Goal: Transaction & Acquisition: Purchase product/service

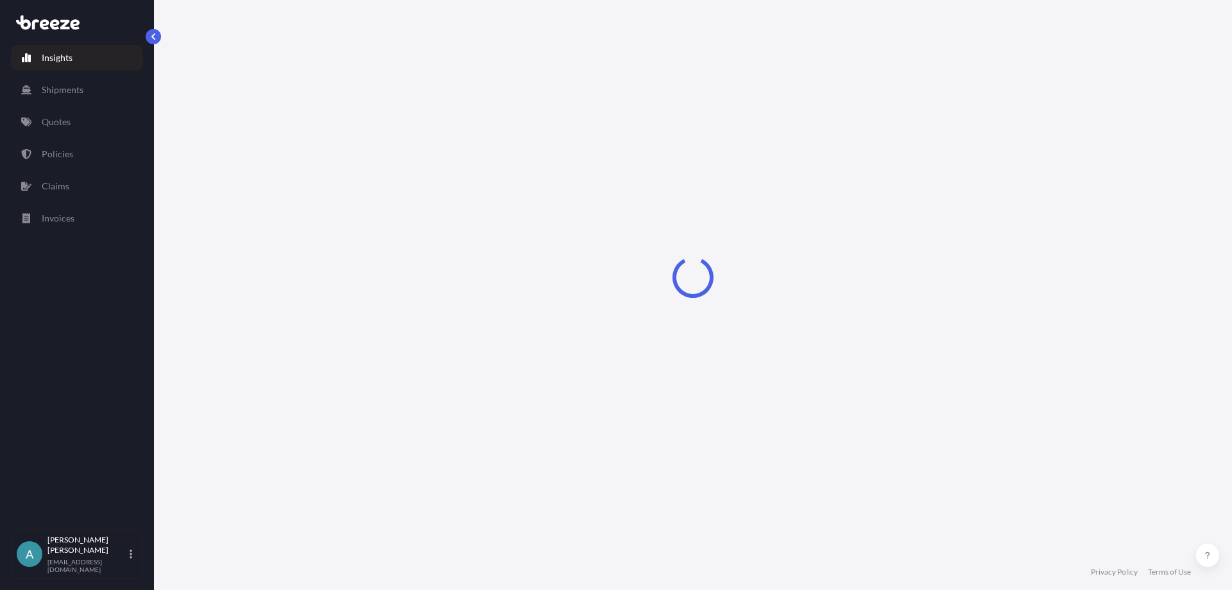
select select "2025"
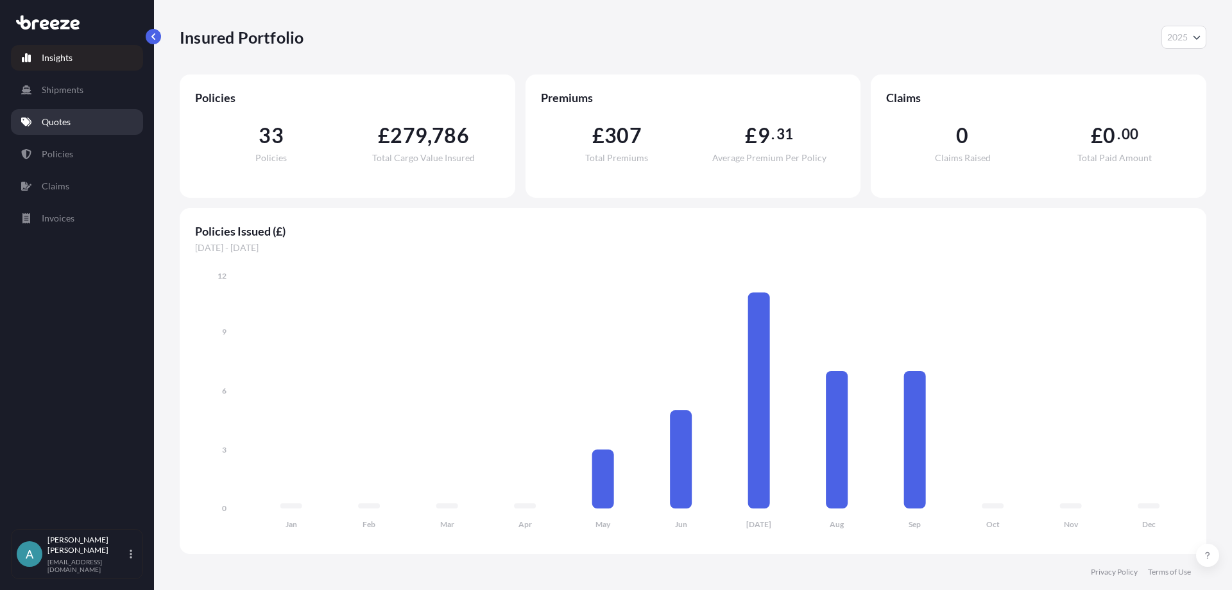
click at [76, 123] on link "Quotes" at bounding box center [77, 122] width 132 height 26
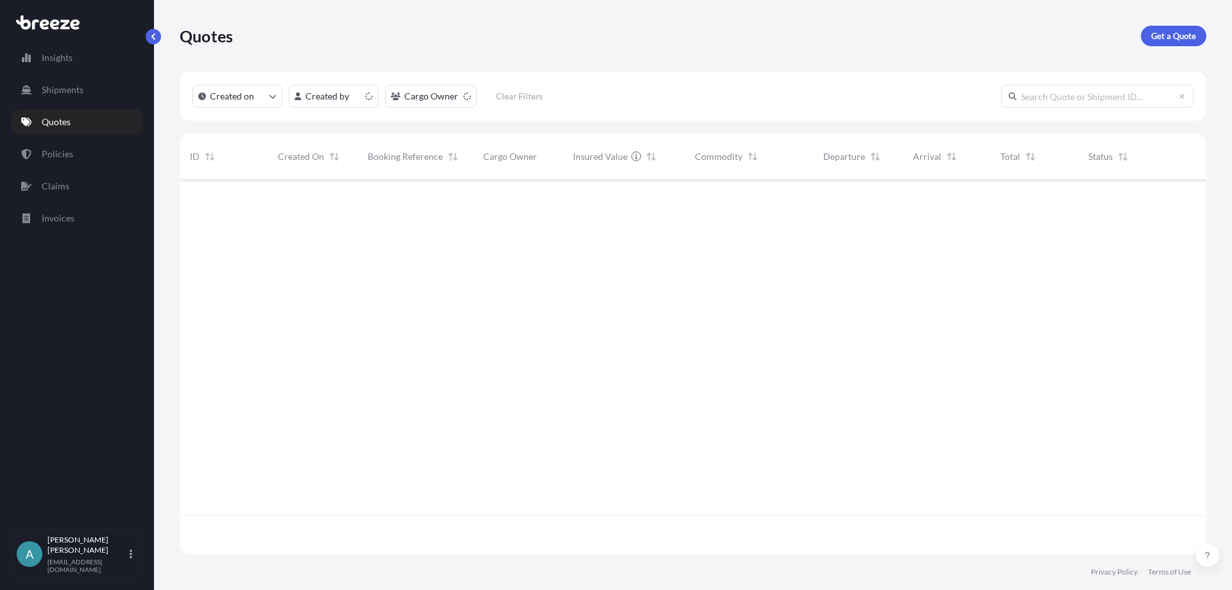
scroll to position [371, 1017]
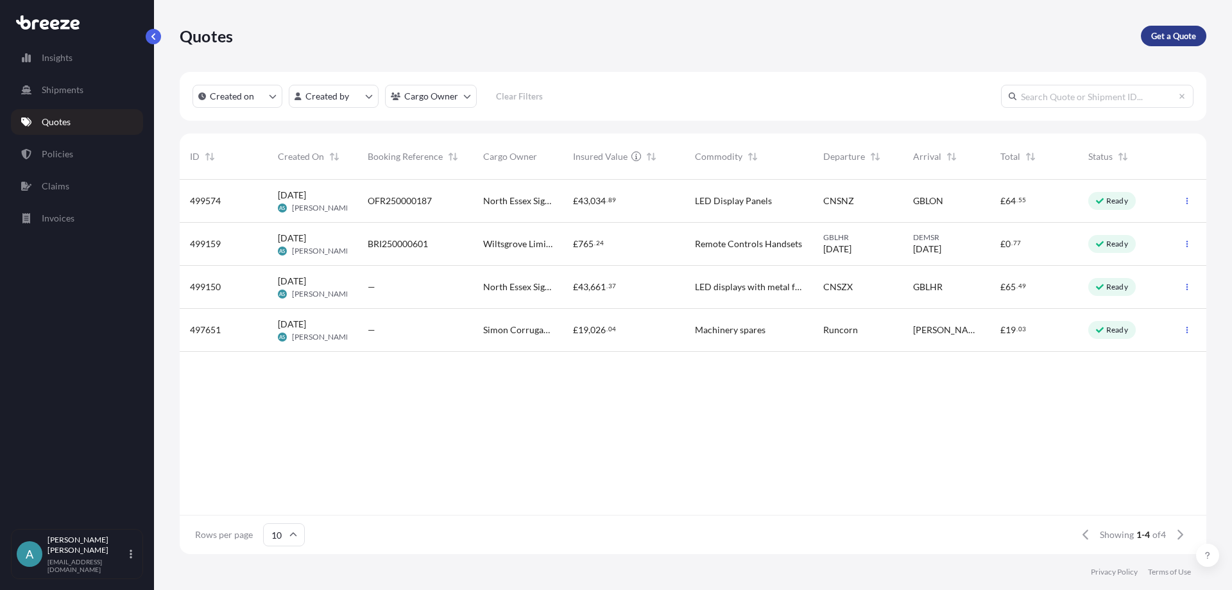
click at [1173, 31] on p "Get a Quote" at bounding box center [1173, 36] width 45 height 13
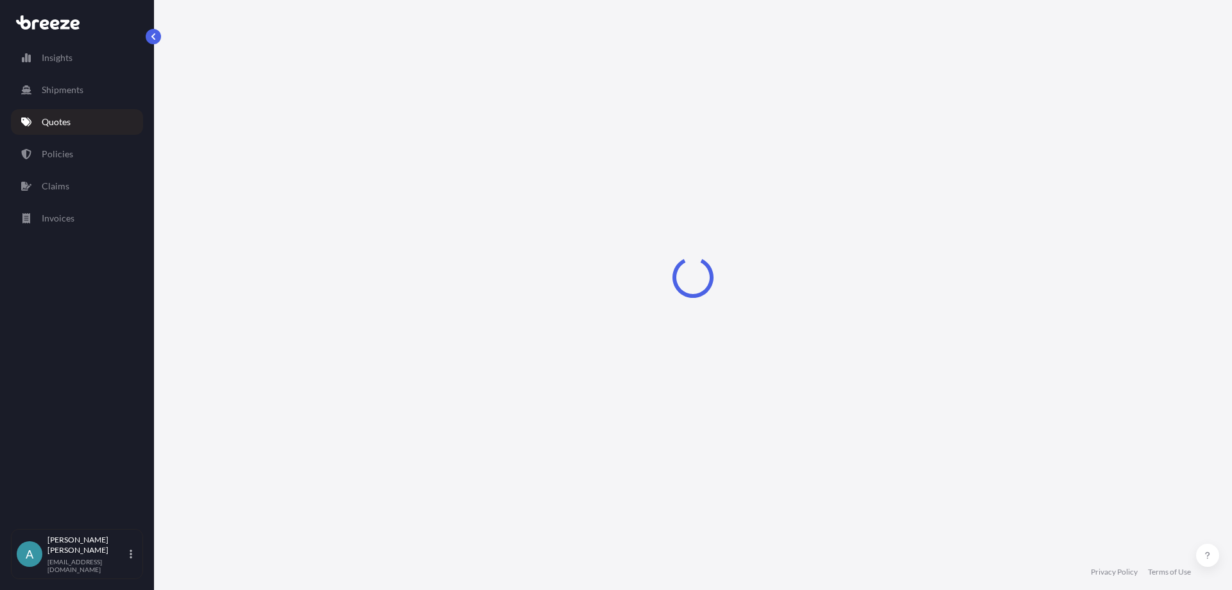
select select "Sea"
select select "1"
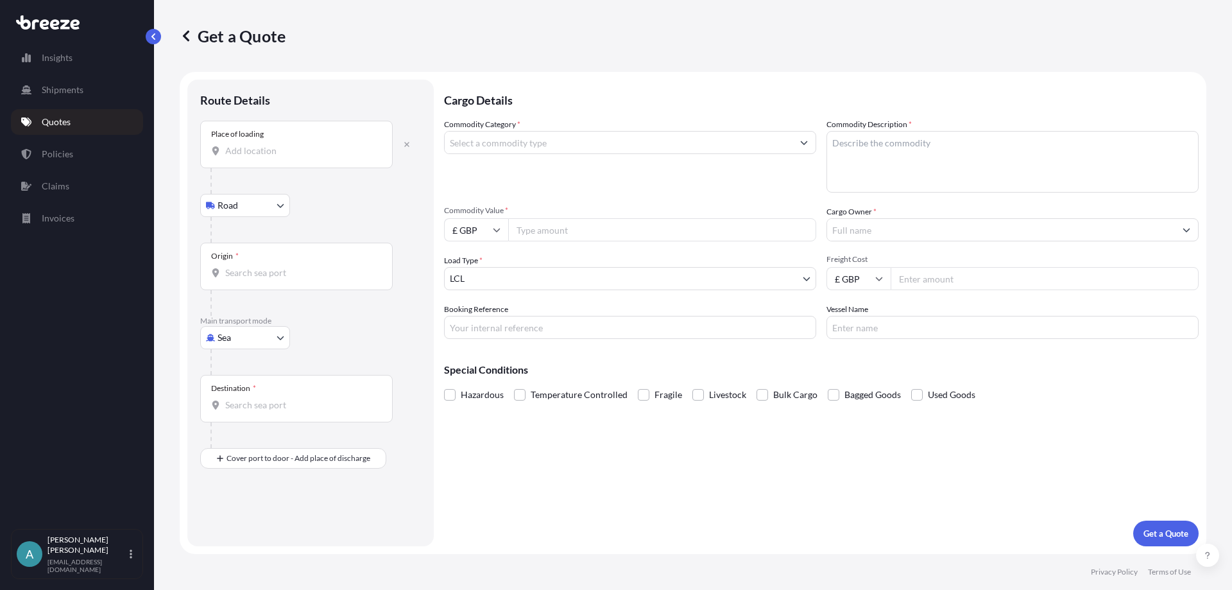
click at [249, 151] on input "Place of loading" at bounding box center [300, 150] width 151 height 13
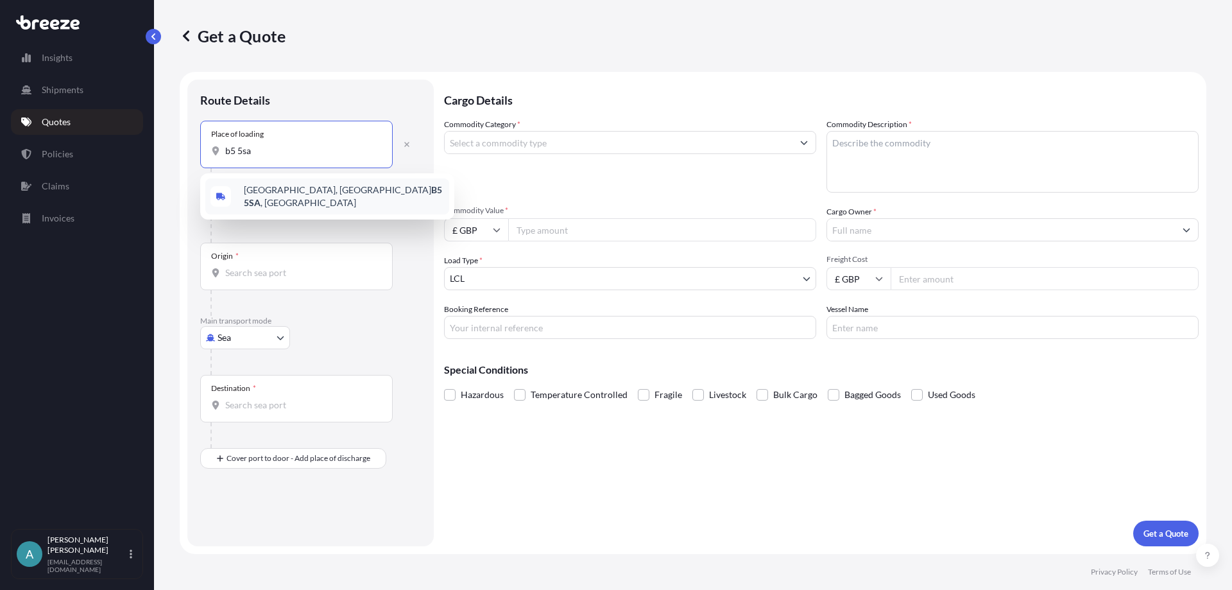
click at [327, 196] on span "[STREET_ADDRESS]" at bounding box center [344, 196] width 200 height 26
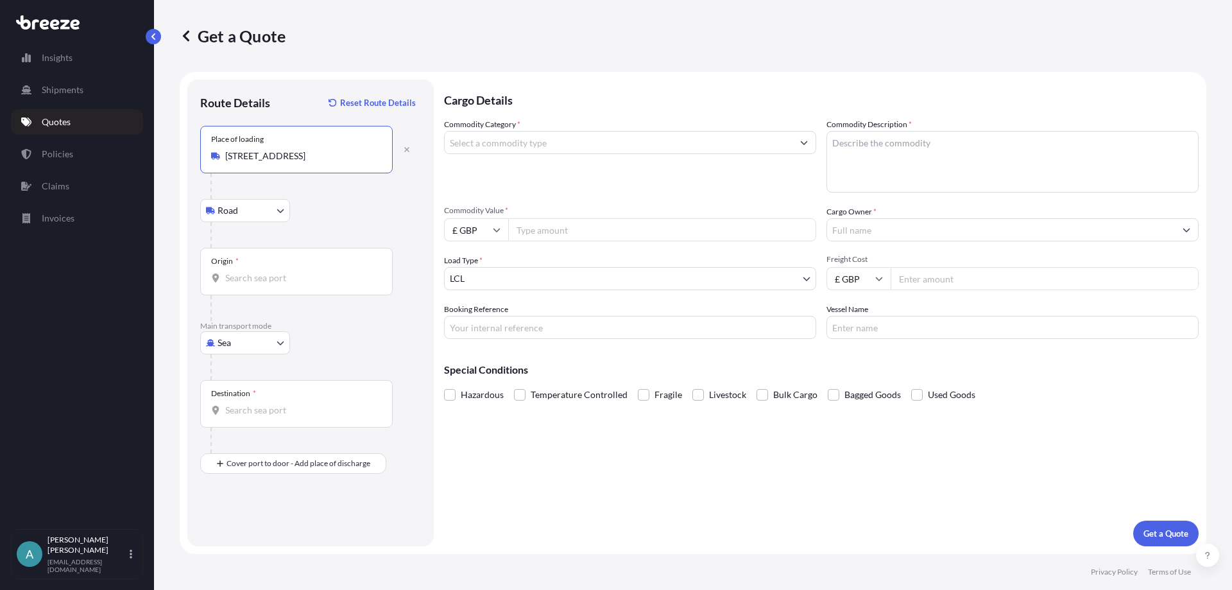
type input "[STREET_ADDRESS]"
click at [299, 282] on input "Origin *" at bounding box center [300, 277] width 151 height 13
type input "lhr"
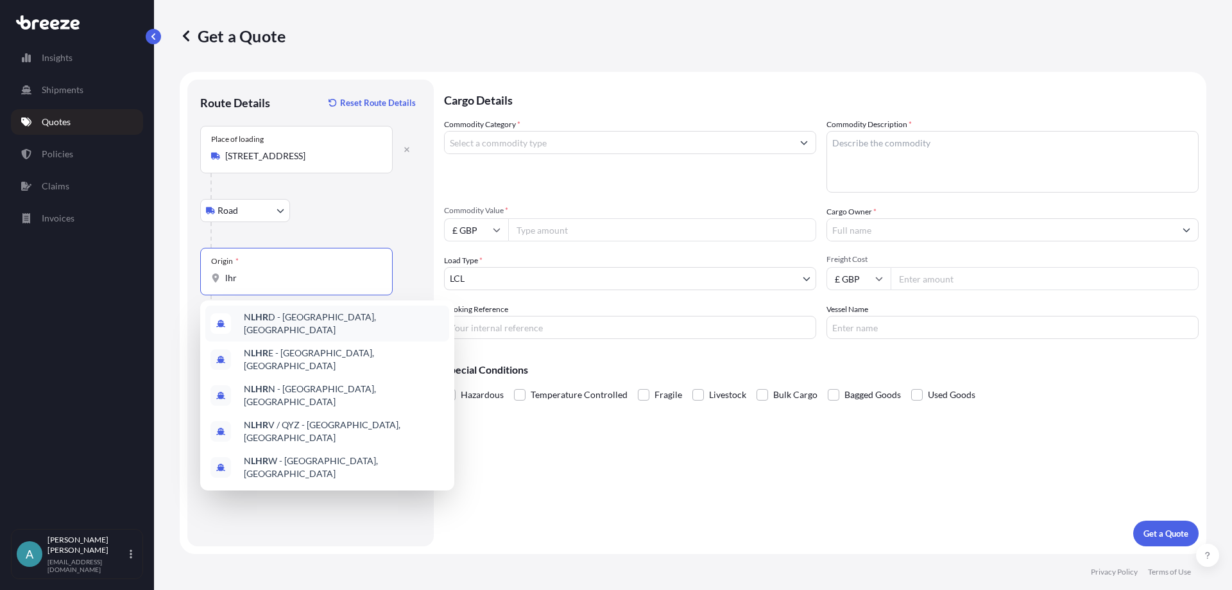
drag, startPoint x: 295, startPoint y: 279, endPoint x: 155, endPoint y: 282, distance: 140.5
click at [155, 282] on div "Get a Quote Route Details Reset Route Details Place of loading [GEOGRAPHIC_DATA…" at bounding box center [693, 277] width 1078 height 554
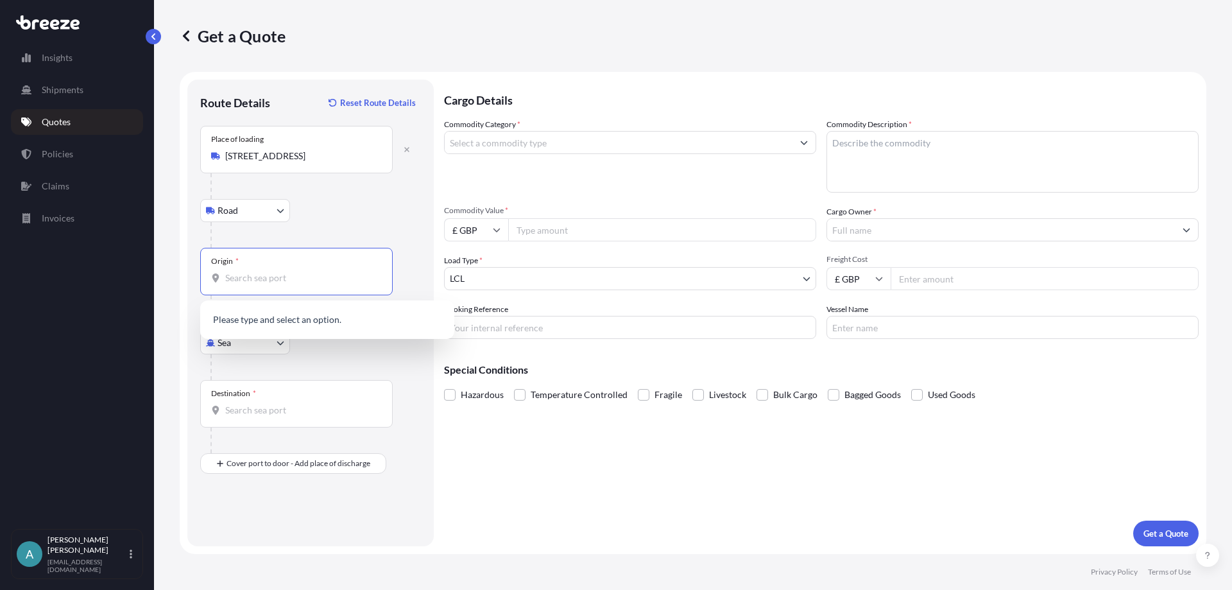
click at [382, 200] on div "Road Road Rail" at bounding box center [310, 210] width 221 height 23
click at [256, 339] on body "0 options available. 5 options available. 0 options available. Insights Shipmen…" at bounding box center [616, 295] width 1232 height 590
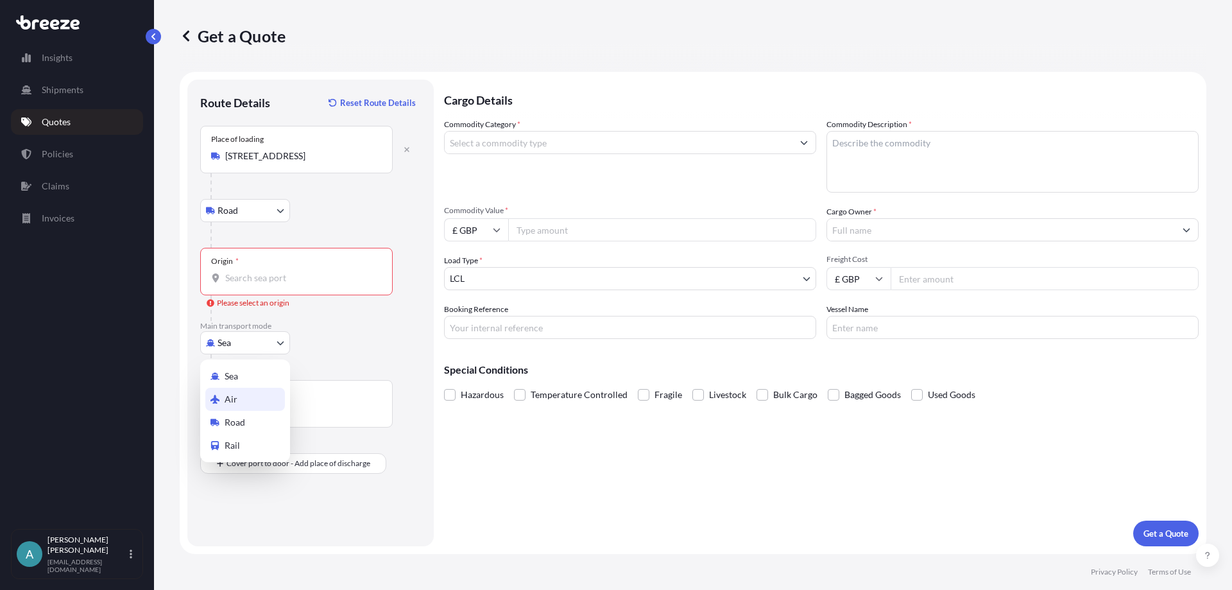
click at [242, 396] on div "Air" at bounding box center [245, 398] width 80 height 23
select select "Air"
click at [269, 282] on input "Origin *" at bounding box center [300, 277] width 151 height 13
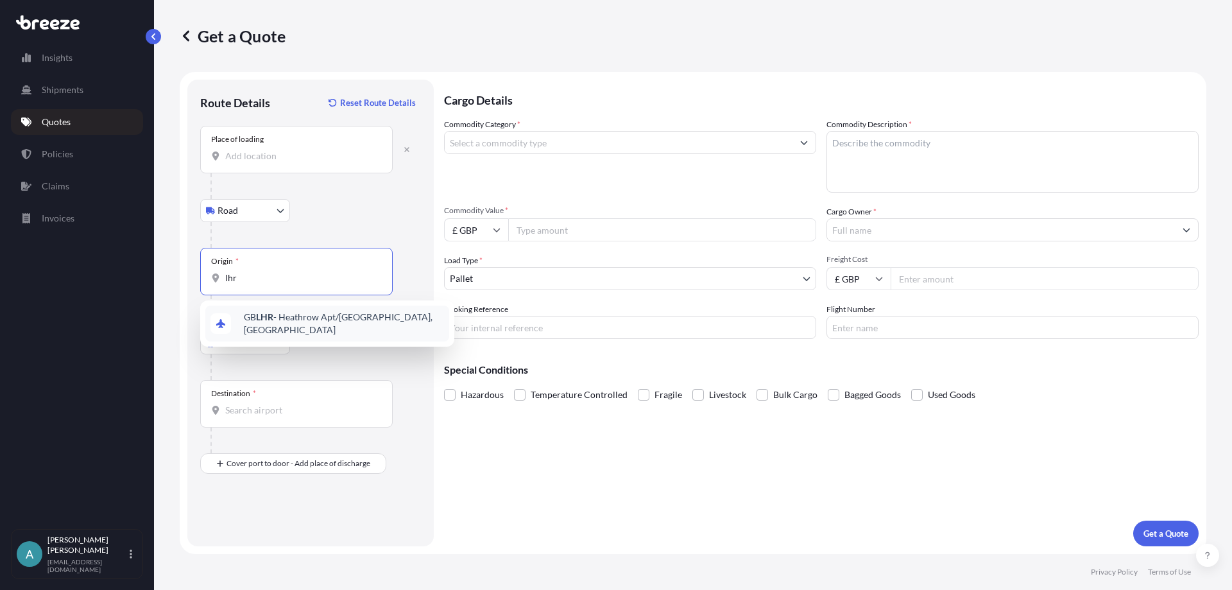
click at [276, 312] on div "GB LHR - Heathrow Apt/[GEOGRAPHIC_DATA], [GEOGRAPHIC_DATA]" at bounding box center [327, 323] width 244 height 36
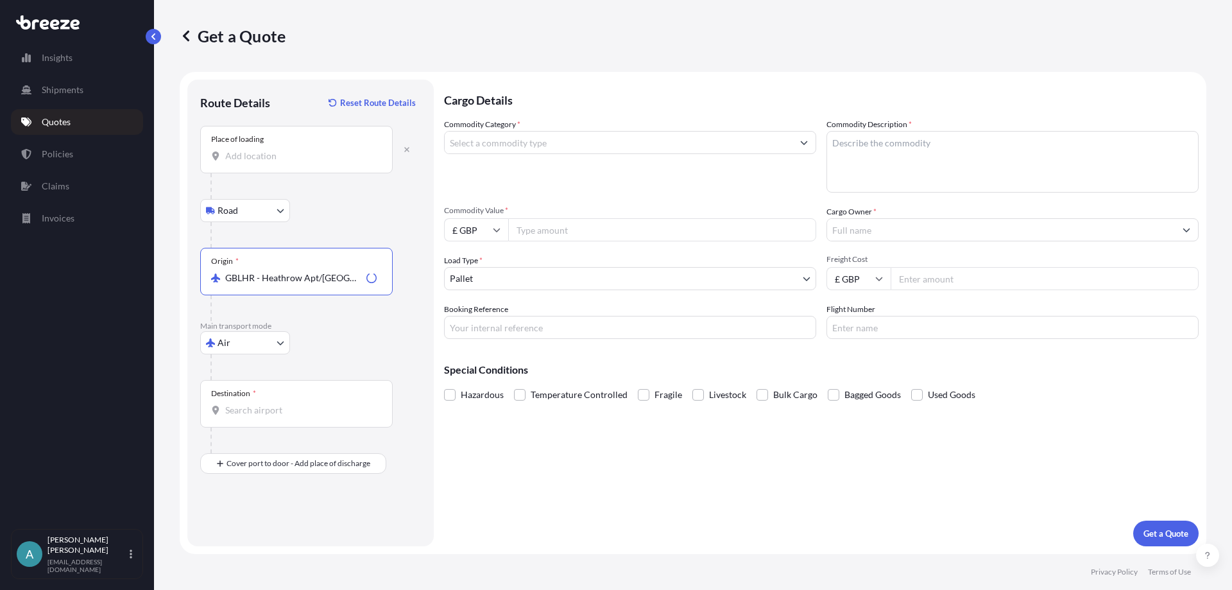
type input "GBLHR - Heathrow Apt/[GEOGRAPHIC_DATA], [GEOGRAPHIC_DATA]"
click at [260, 409] on input "Destination *" at bounding box center [300, 409] width 151 height 13
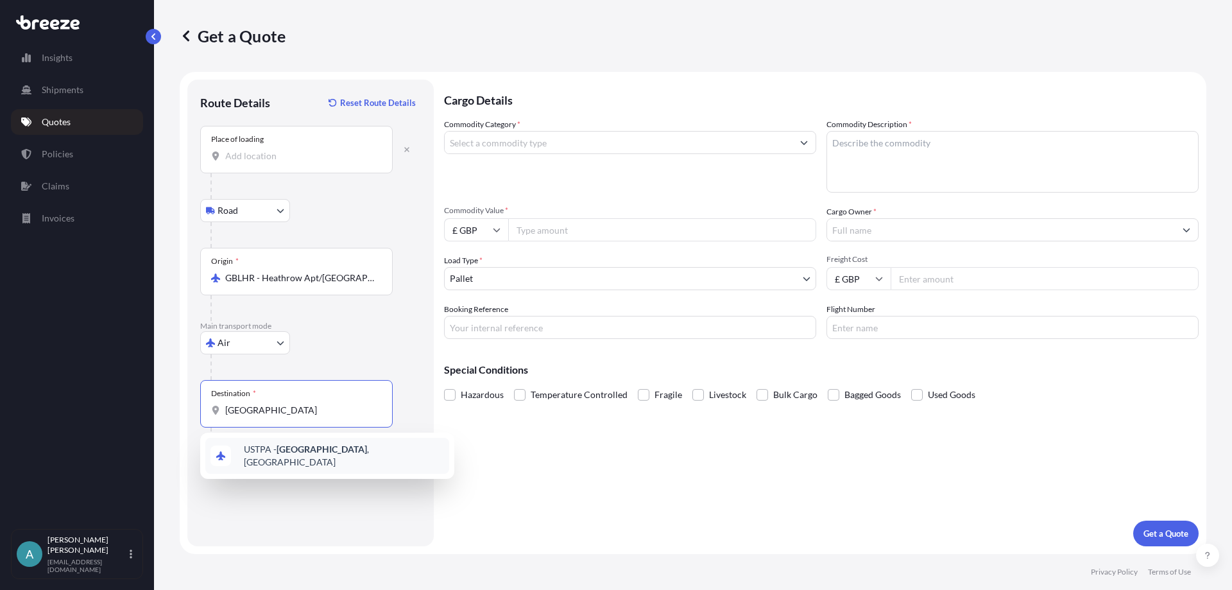
click at [301, 459] on span "USTPA - [GEOGRAPHIC_DATA] , [GEOGRAPHIC_DATA]" at bounding box center [344, 456] width 200 height 26
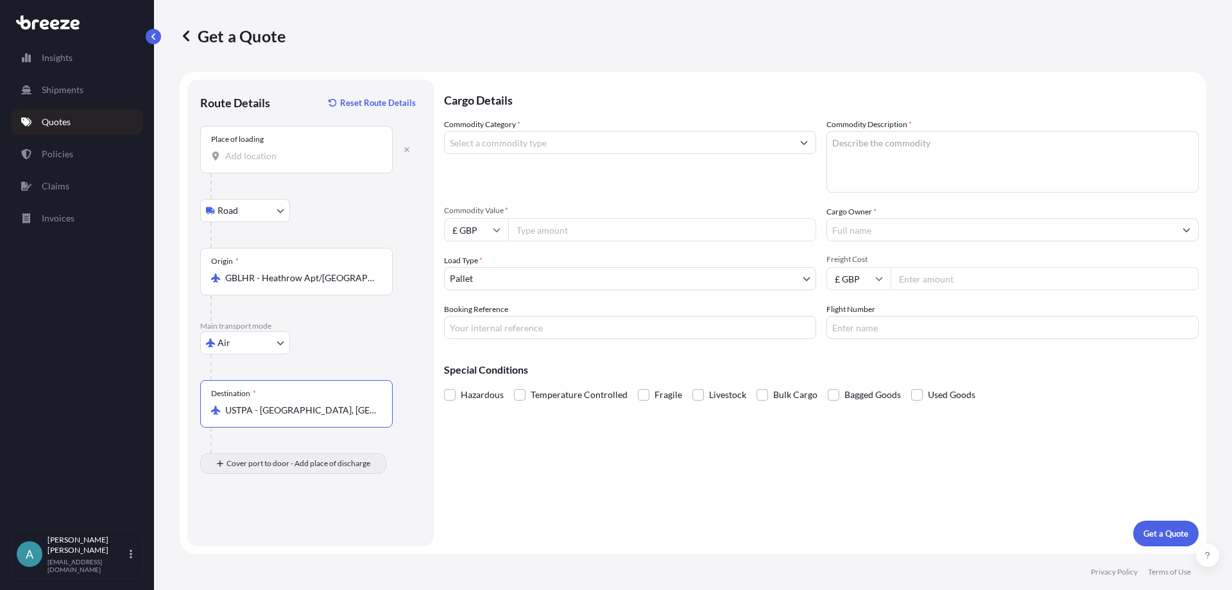
type input "USTPA - [GEOGRAPHIC_DATA], [GEOGRAPHIC_DATA]"
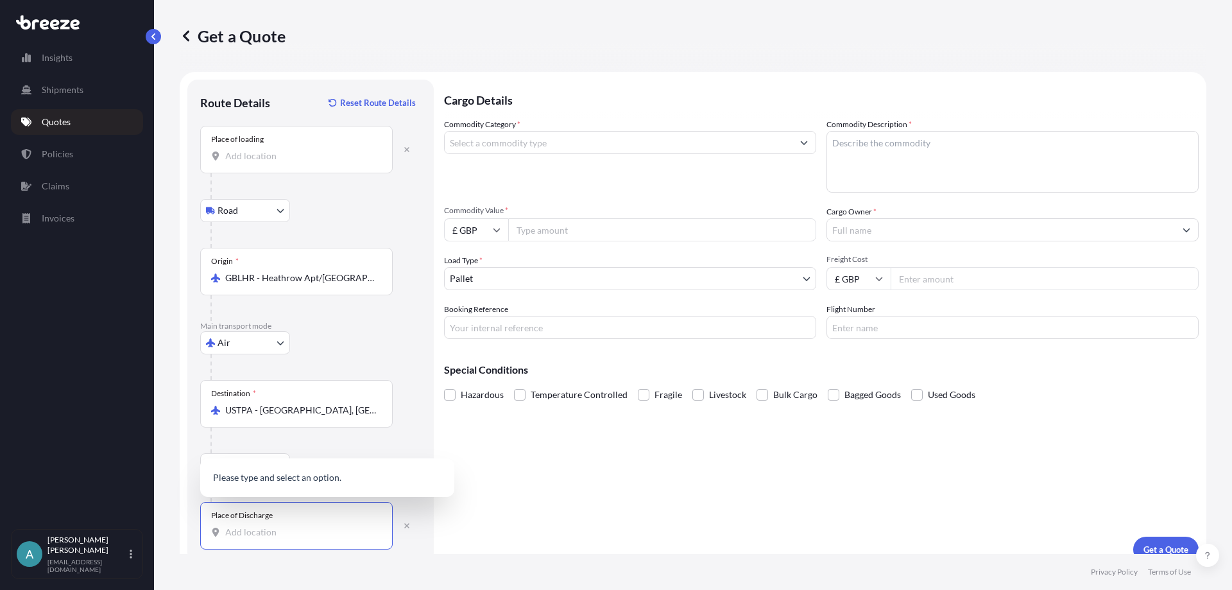
click at [239, 527] on input "Place of Discharge" at bounding box center [300, 531] width 151 height 13
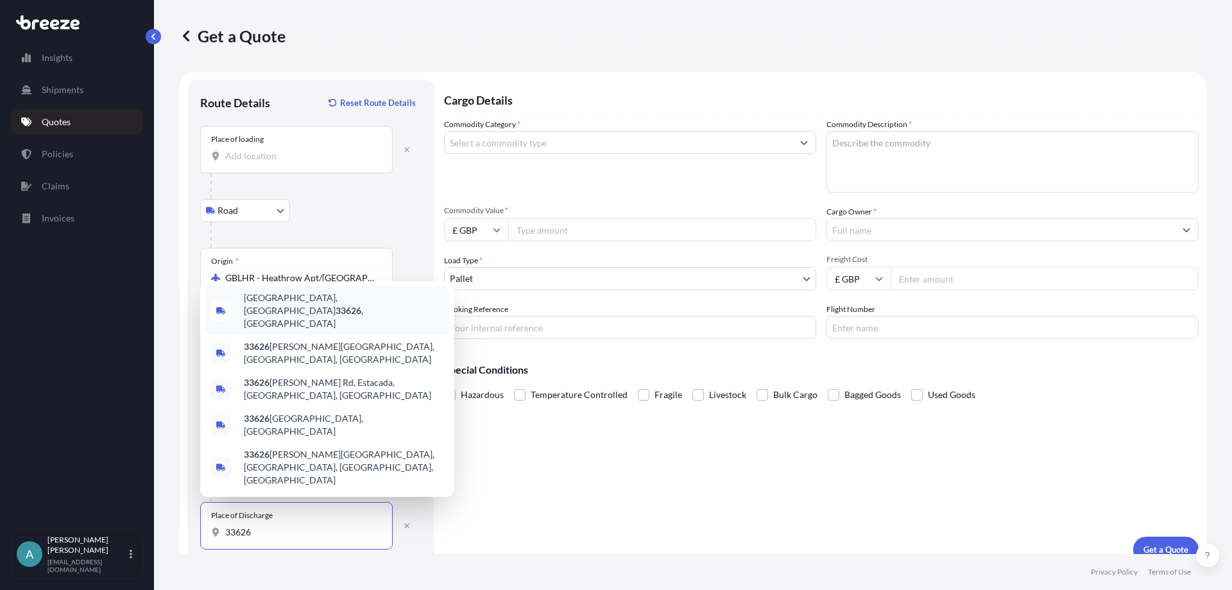
click at [282, 330] on span "[GEOGRAPHIC_DATA] , [GEOGRAPHIC_DATA]" at bounding box center [344, 310] width 200 height 38
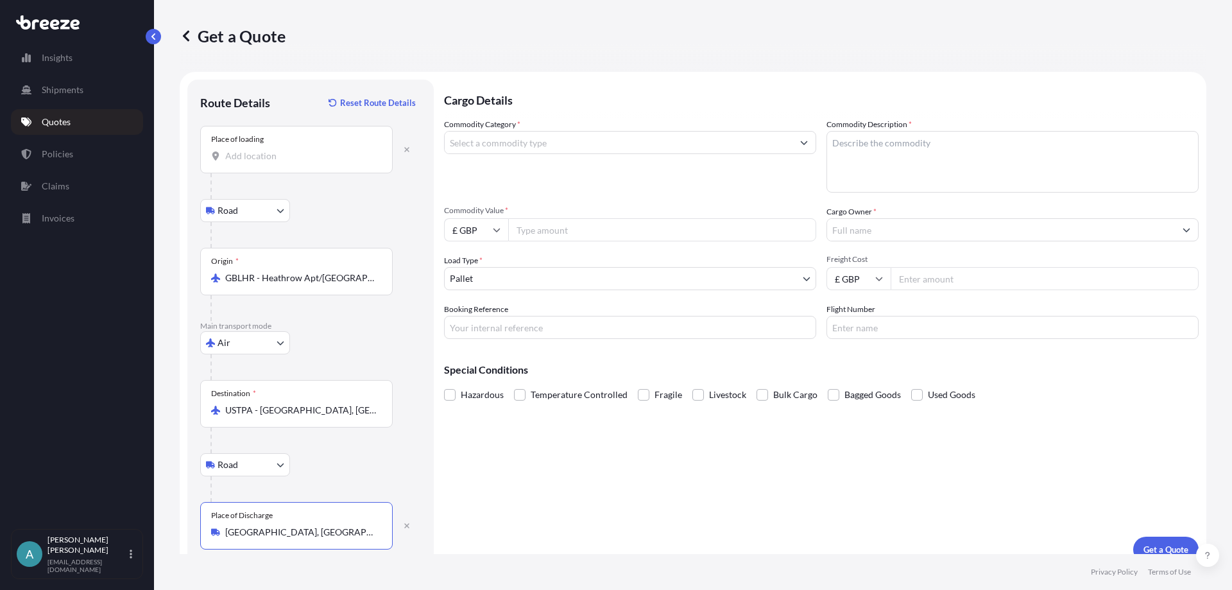
type input "[GEOGRAPHIC_DATA], [GEOGRAPHIC_DATA]"
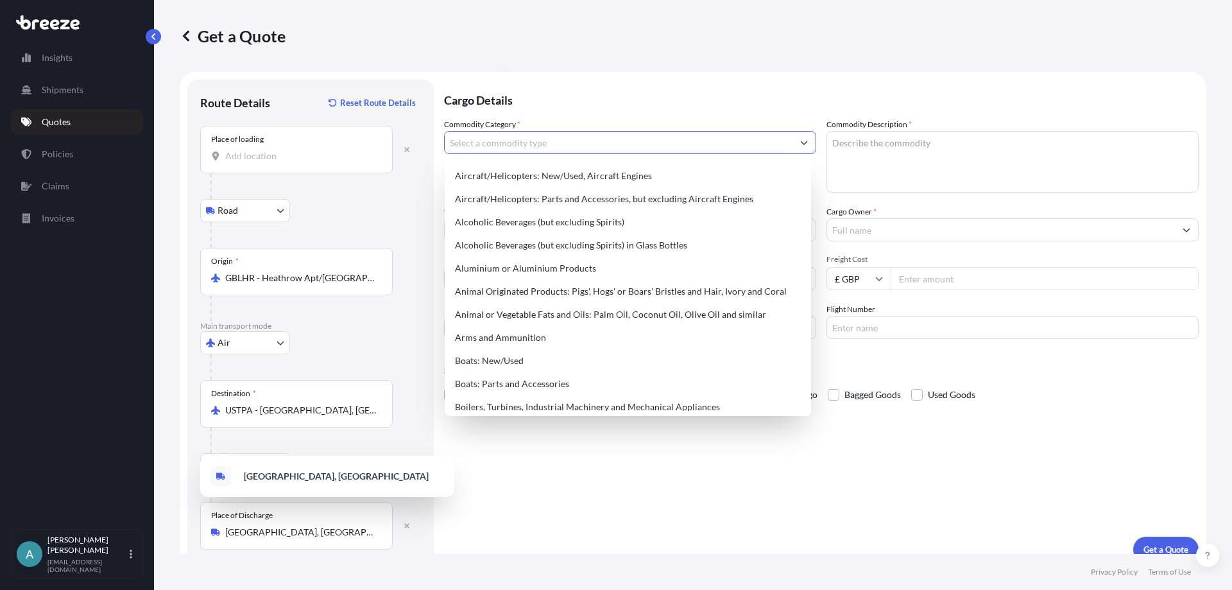
click at [536, 137] on input "Commodity Category *" at bounding box center [619, 142] width 348 height 23
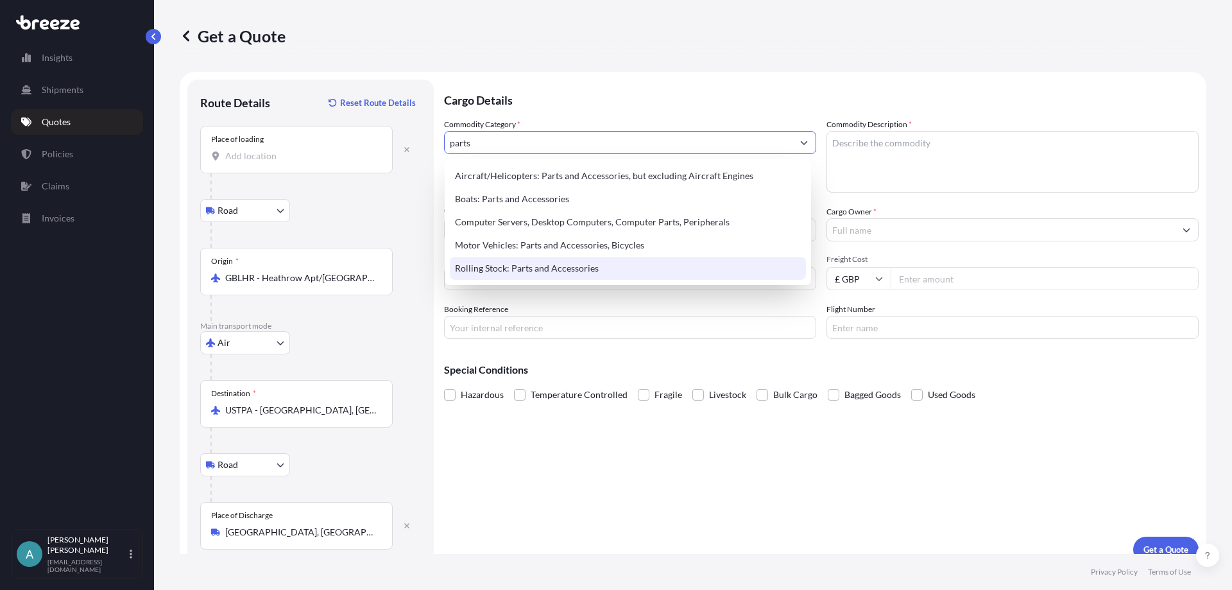
click at [550, 274] on div "Rolling Stock: Parts and Accessories" at bounding box center [628, 268] width 356 height 23
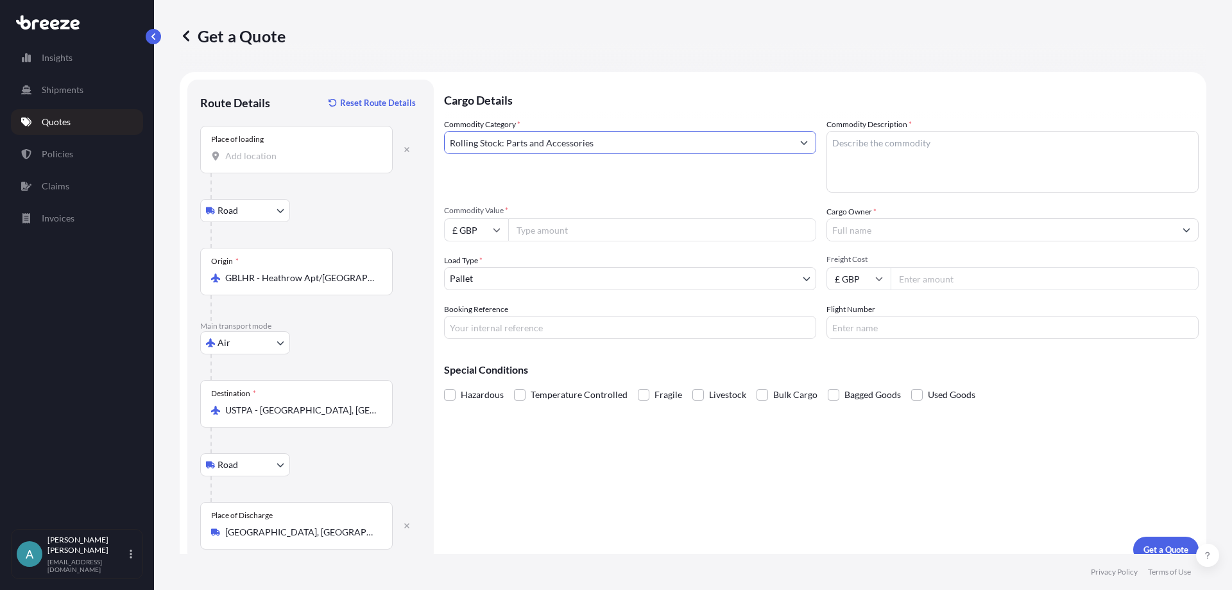
type input "Rolling Stock: Parts and Accessories"
click at [896, 156] on textarea "Commodity Description *" at bounding box center [1012, 162] width 372 height 62
type textarea "Remote Controls"
click at [641, 232] on input "Commodity Value *" at bounding box center [662, 229] width 308 height 23
type input "2698"
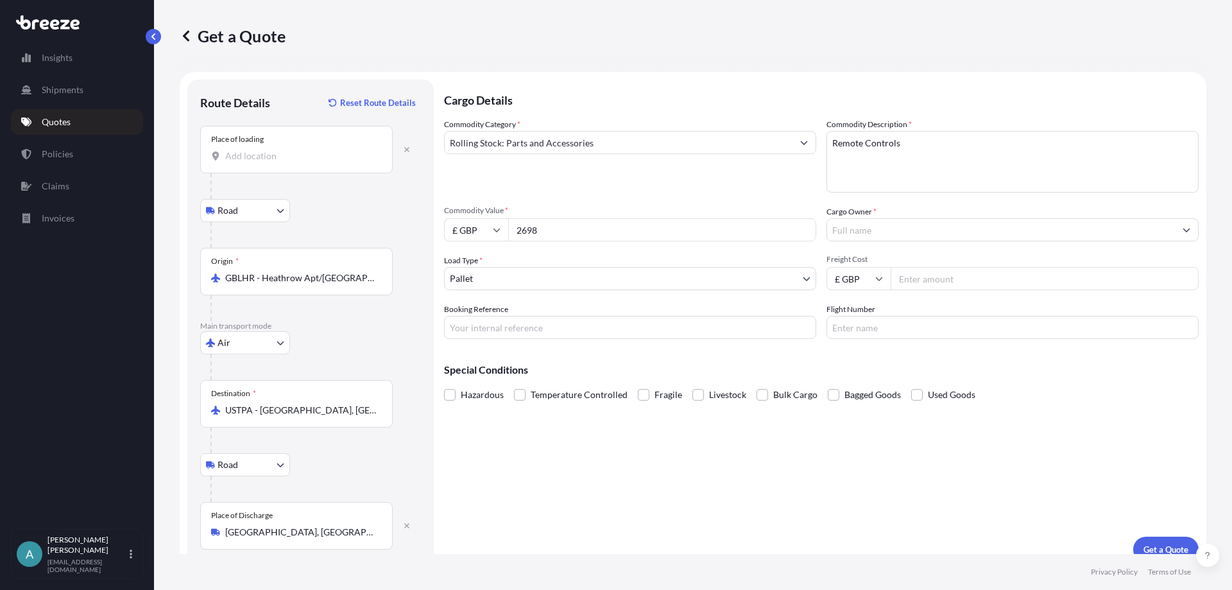
click at [874, 237] on input "Cargo Owner *" at bounding box center [1001, 229] width 348 height 23
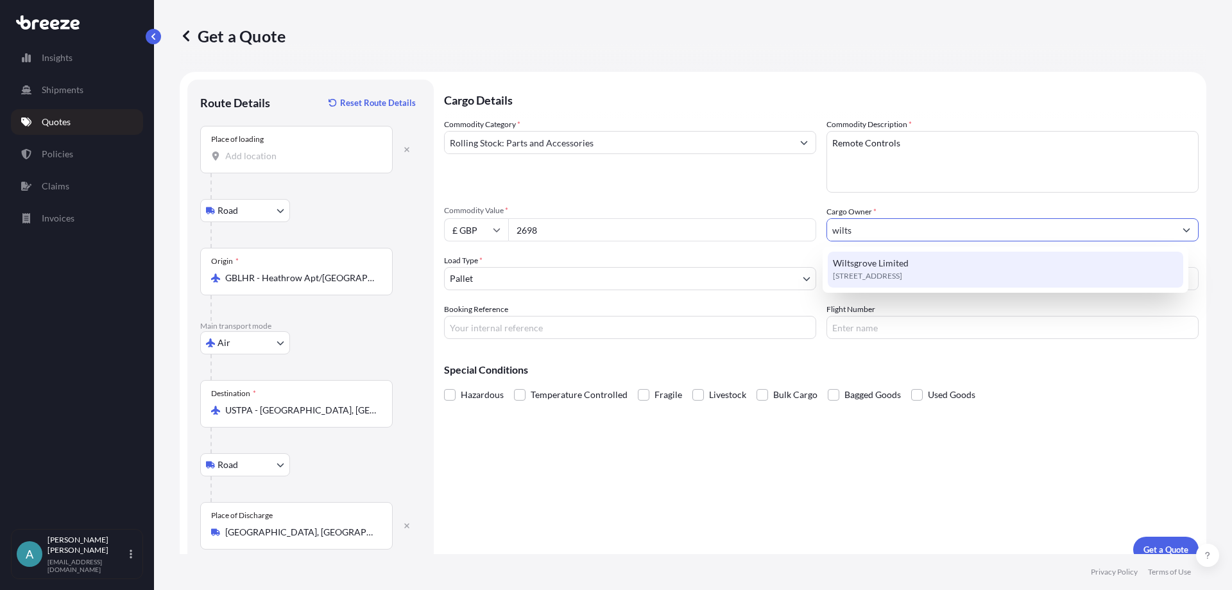
click at [858, 257] on span "Wiltsgrove Limited" at bounding box center [871, 263] width 76 height 13
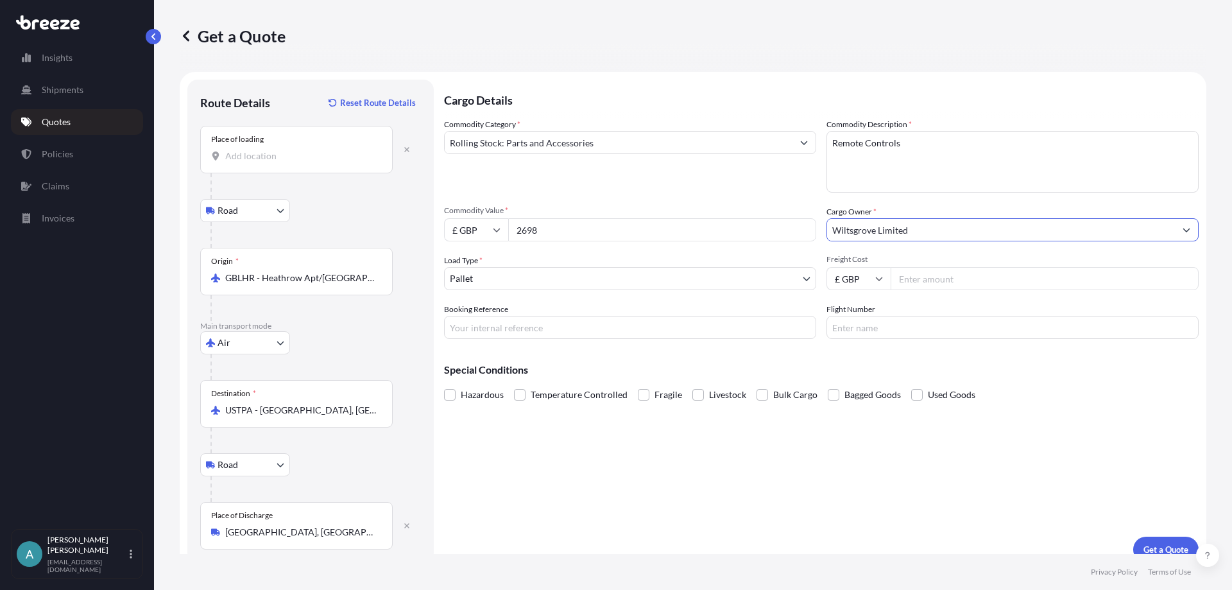
type input "Wiltsgrove Limited"
click at [584, 277] on body "Insights Shipments Quotes Policies Claims Invoices A [PERSON_NAME] [EMAIL_ADDRE…" at bounding box center [616, 295] width 1232 height 590
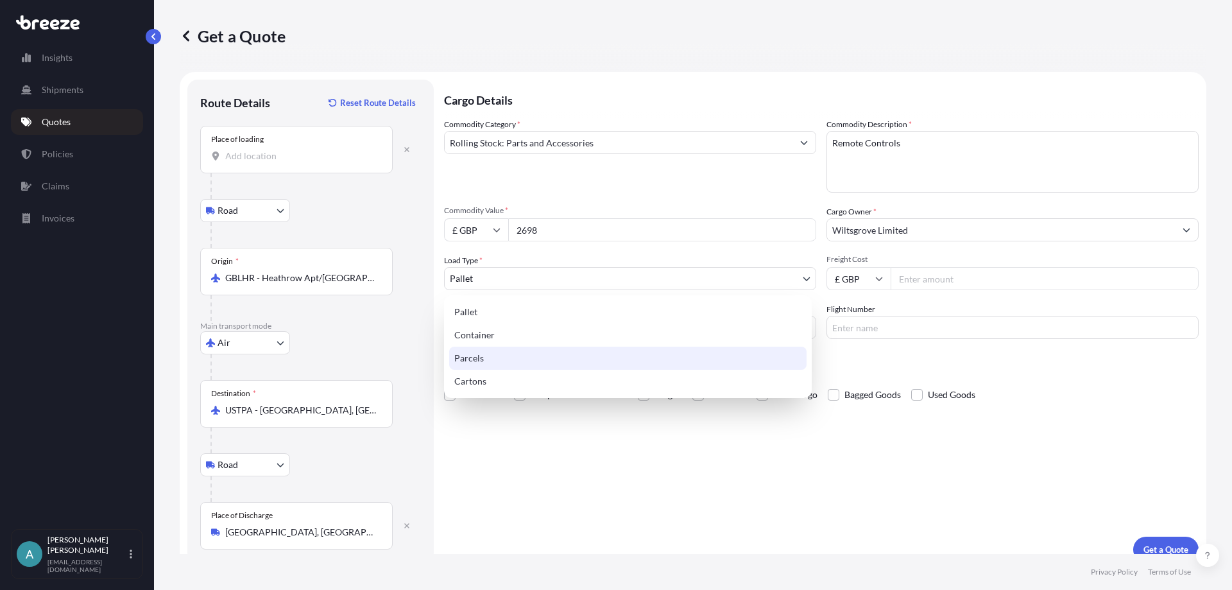
click at [498, 355] on div "Parcels" at bounding box center [627, 357] width 357 height 23
select select "3"
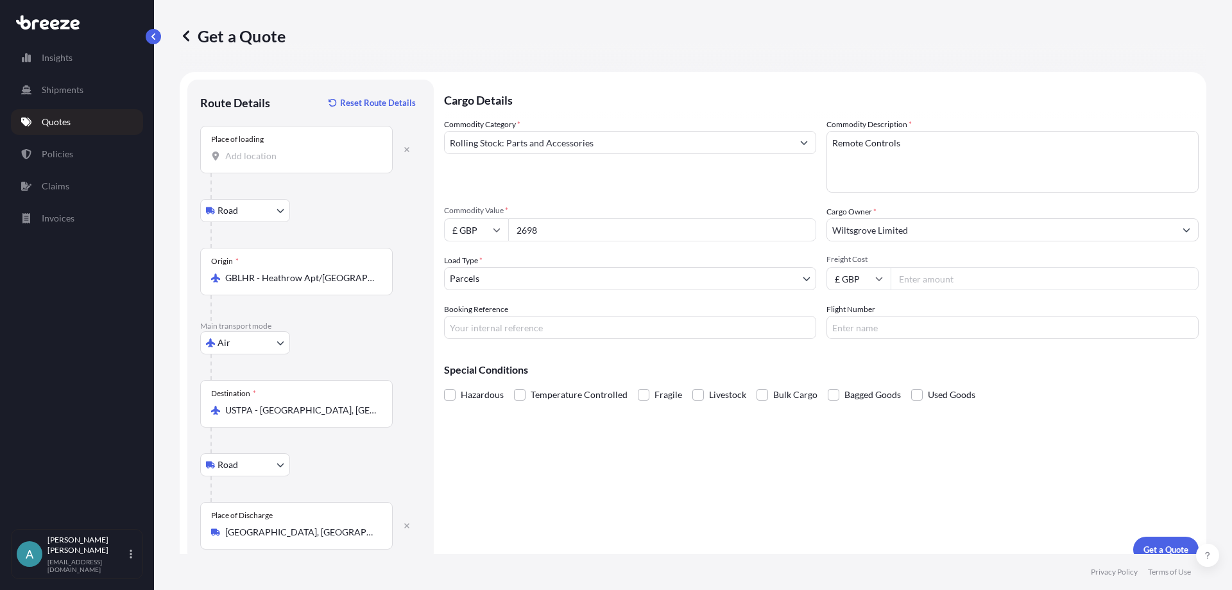
click at [912, 275] on input "Freight Cost" at bounding box center [1044, 278] width 308 height 23
type input "69.44"
click at [741, 333] on input "Booking Reference" at bounding box center [630, 327] width 372 height 23
click at [692, 335] on input "Booking Reference" at bounding box center [630, 327] width 372 height 23
paste input "BRI250000628"
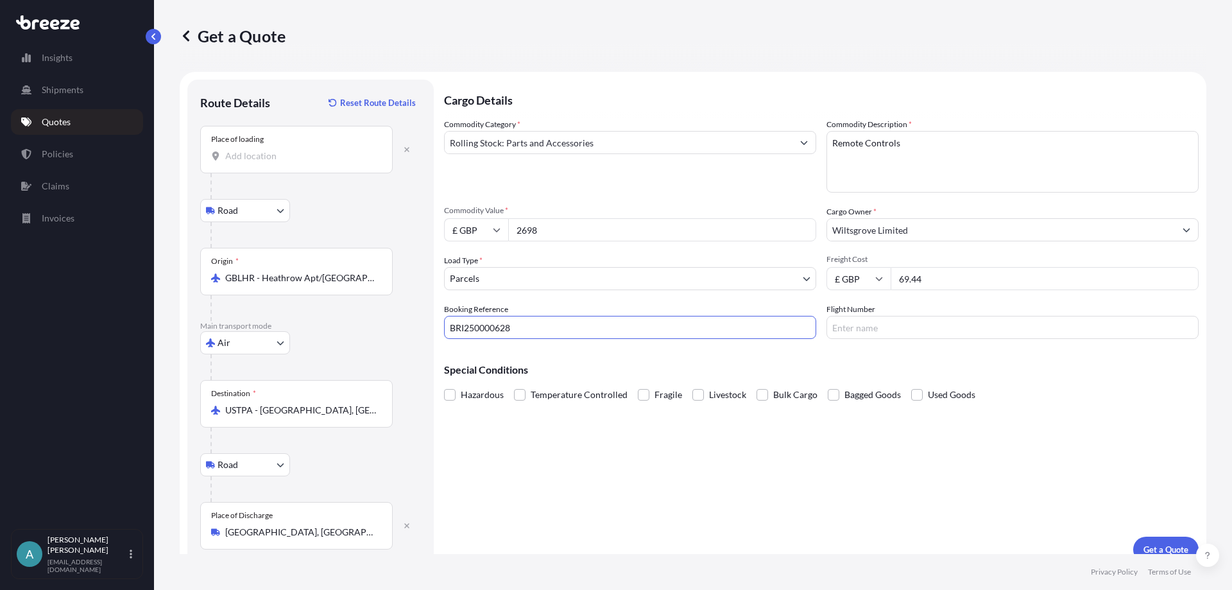
type input "BRI250000628"
click at [912, 327] on input "Flight Number" at bounding box center [1012, 327] width 372 height 23
click at [876, 329] on input "Flight Number" at bounding box center [1012, 327] width 372 height 23
paste input "1z2x11r80404194636"
click at [859, 328] on input "1z2x11r80404194636" at bounding box center [1012, 327] width 372 height 23
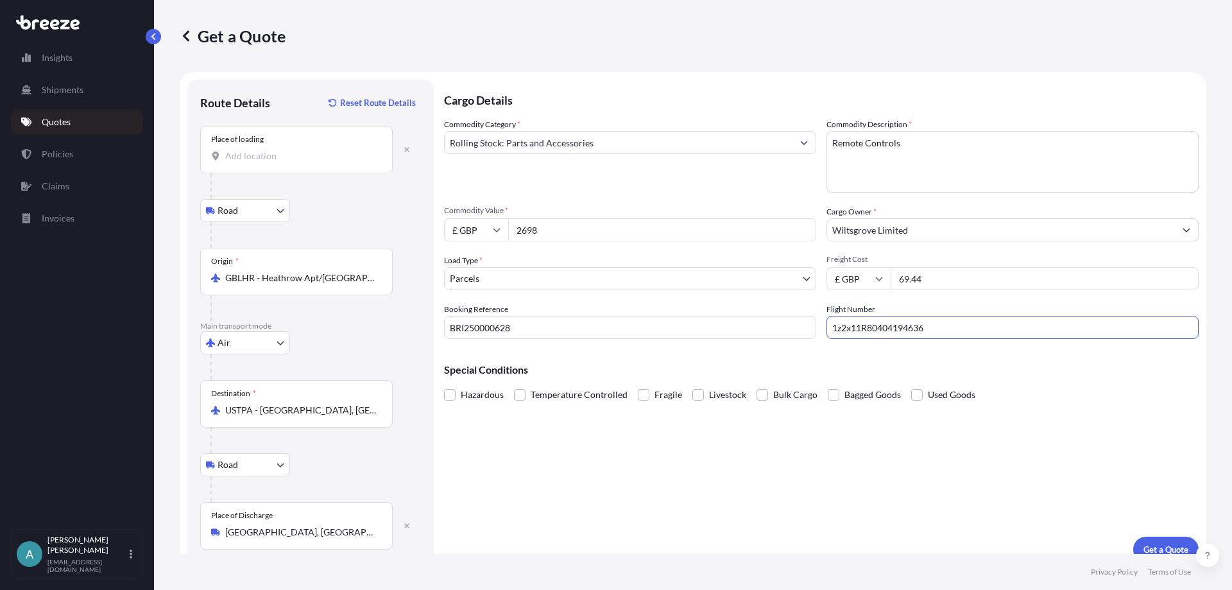
click at [837, 328] on input "1z2x11R80404194636" at bounding box center [1012, 327] width 372 height 23
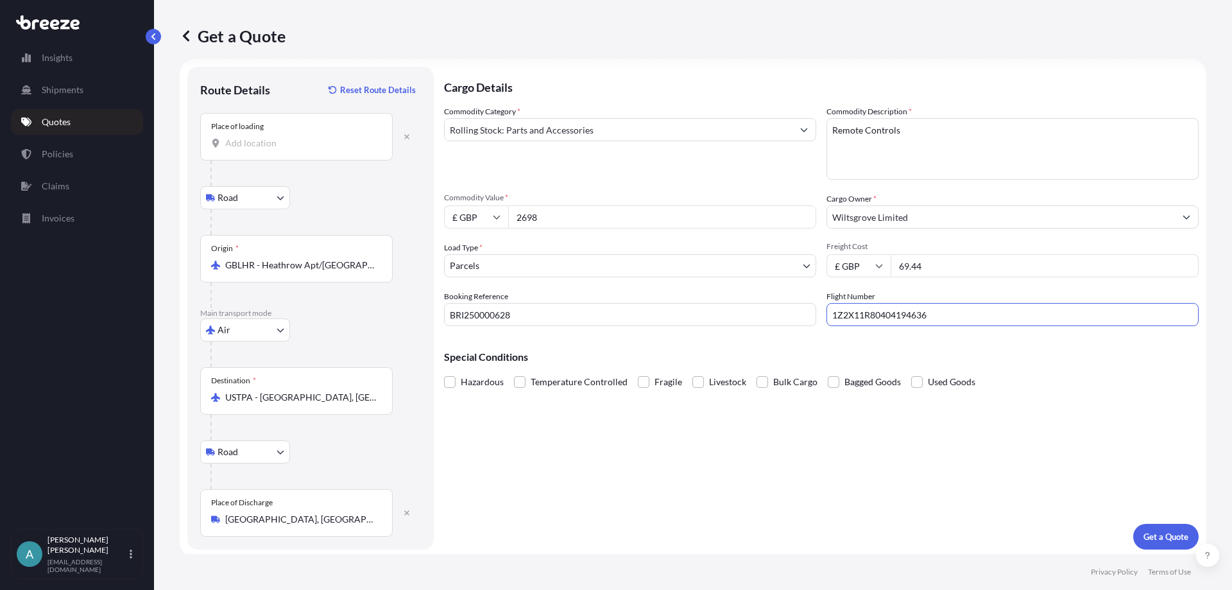
scroll to position [16, 0]
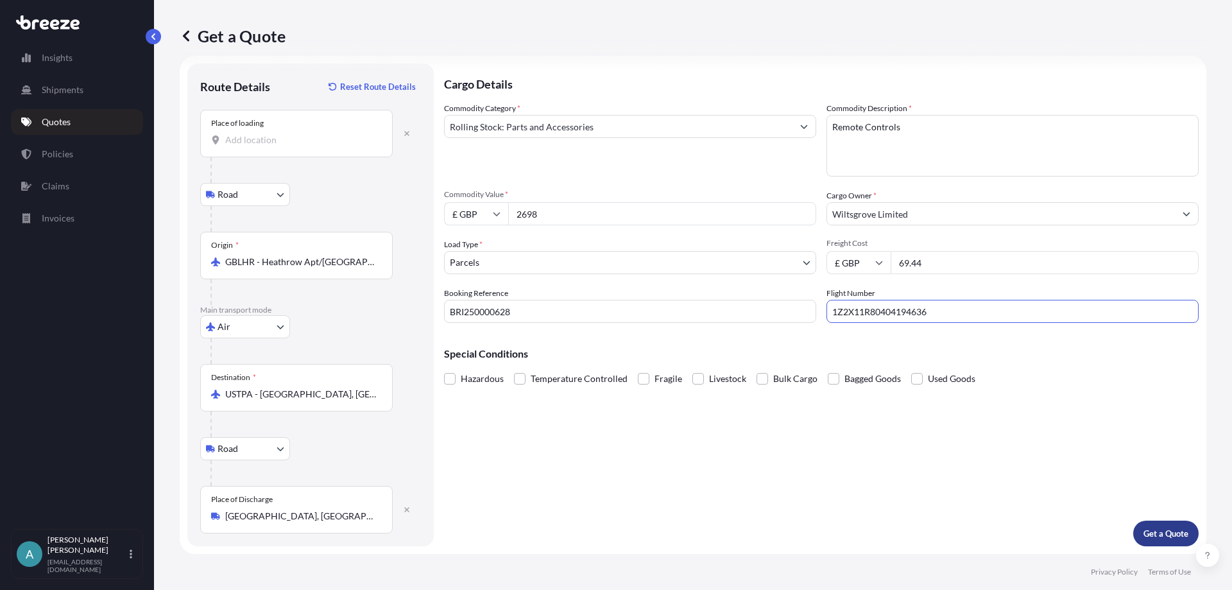
type input "1Z2X11R80404194636"
click at [1143, 533] on p "Get a Quote" at bounding box center [1165, 533] width 45 height 13
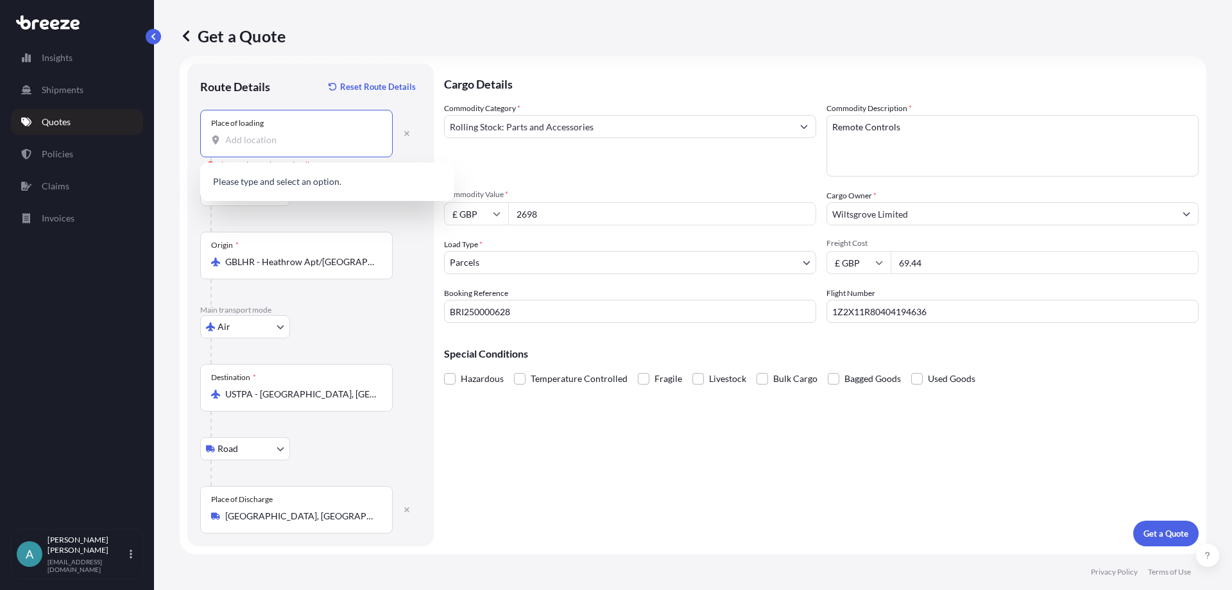
click at [280, 142] on input "Place of loading Please select a place of loading" at bounding box center [300, 139] width 151 height 13
click at [316, 185] on span "[STREET_ADDRESS]" at bounding box center [344, 186] width 200 height 26
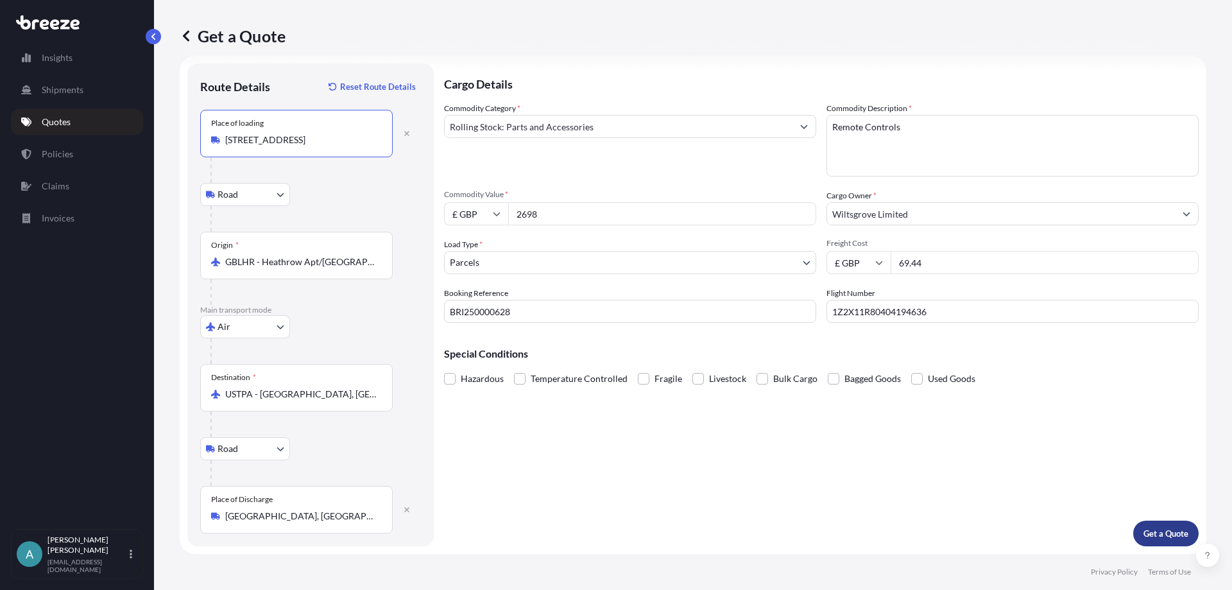
type input "[STREET_ADDRESS]"
click at [1143, 528] on p "Get a Quote" at bounding box center [1165, 533] width 45 height 13
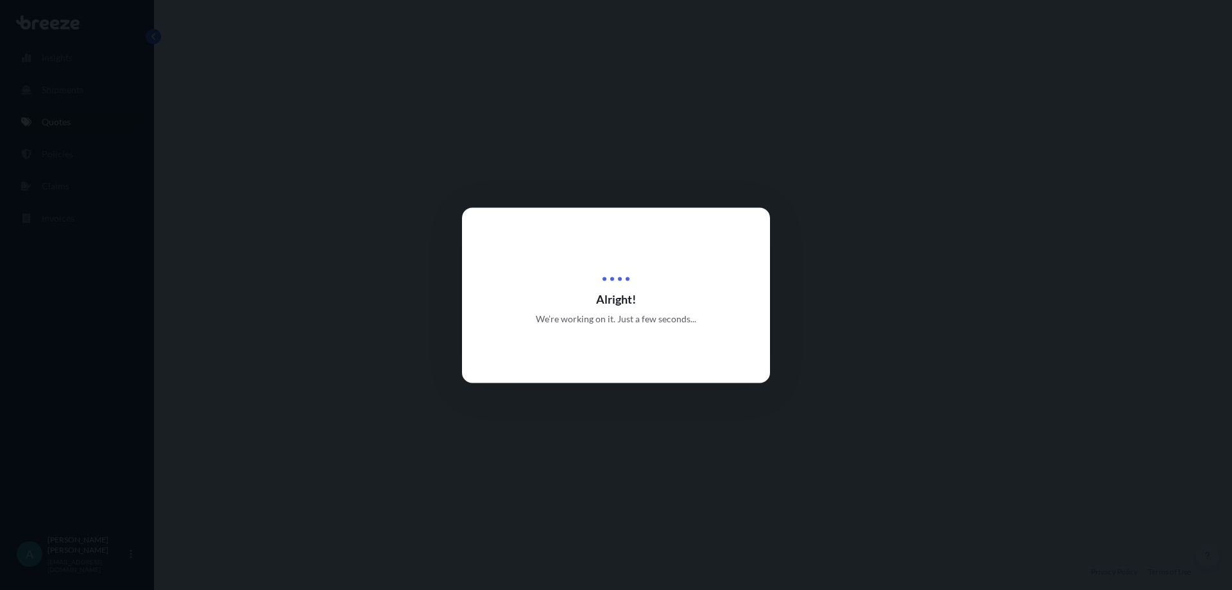
select select "Road"
select select "Air"
select select "Road"
select select "3"
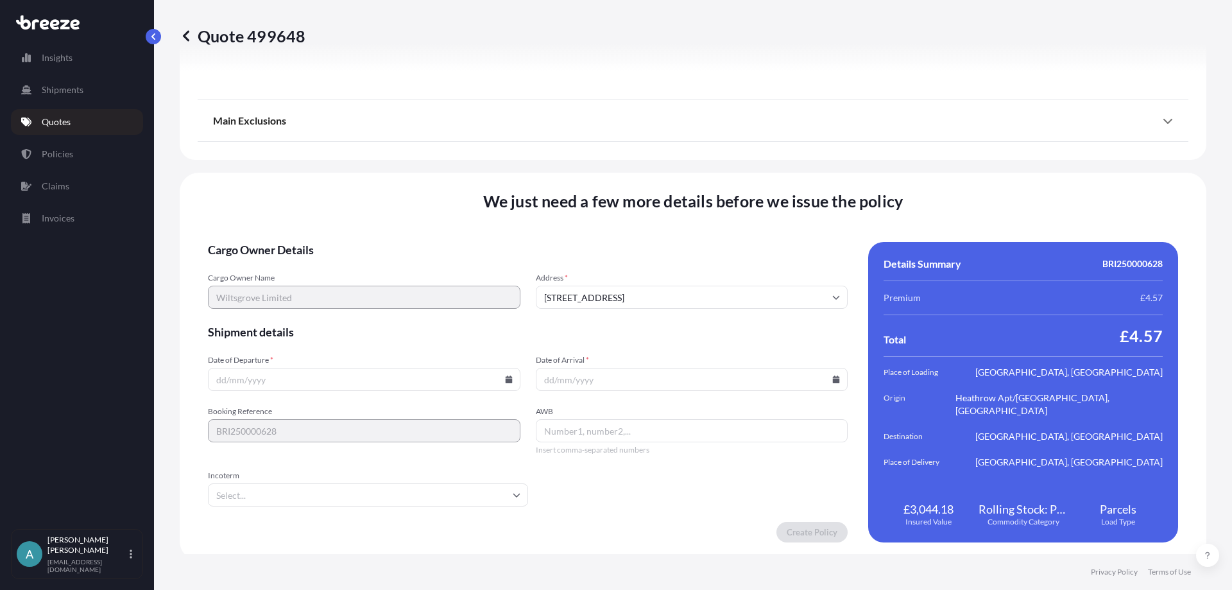
scroll to position [1701, 0]
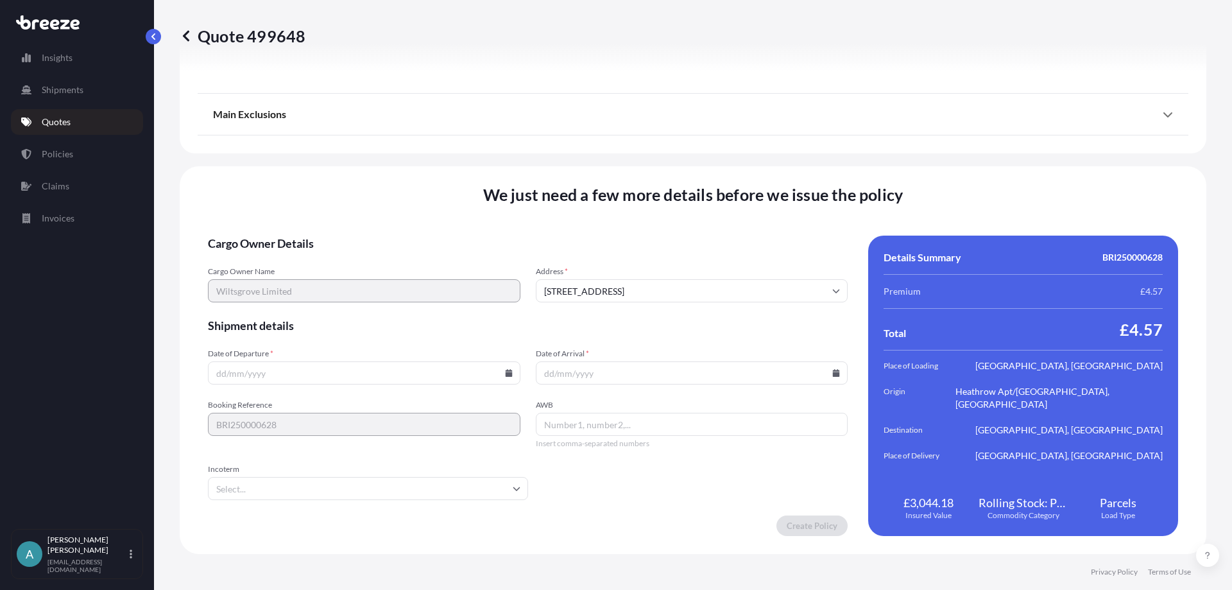
click at [428, 373] on input "Date of Departure *" at bounding box center [364, 372] width 312 height 23
click at [505, 371] on icon at bounding box center [508, 373] width 7 height 8
click at [303, 280] on button "23" at bounding box center [303, 283] width 21 height 21
type input "[DATE]"
click at [832, 371] on icon at bounding box center [836, 373] width 8 height 8
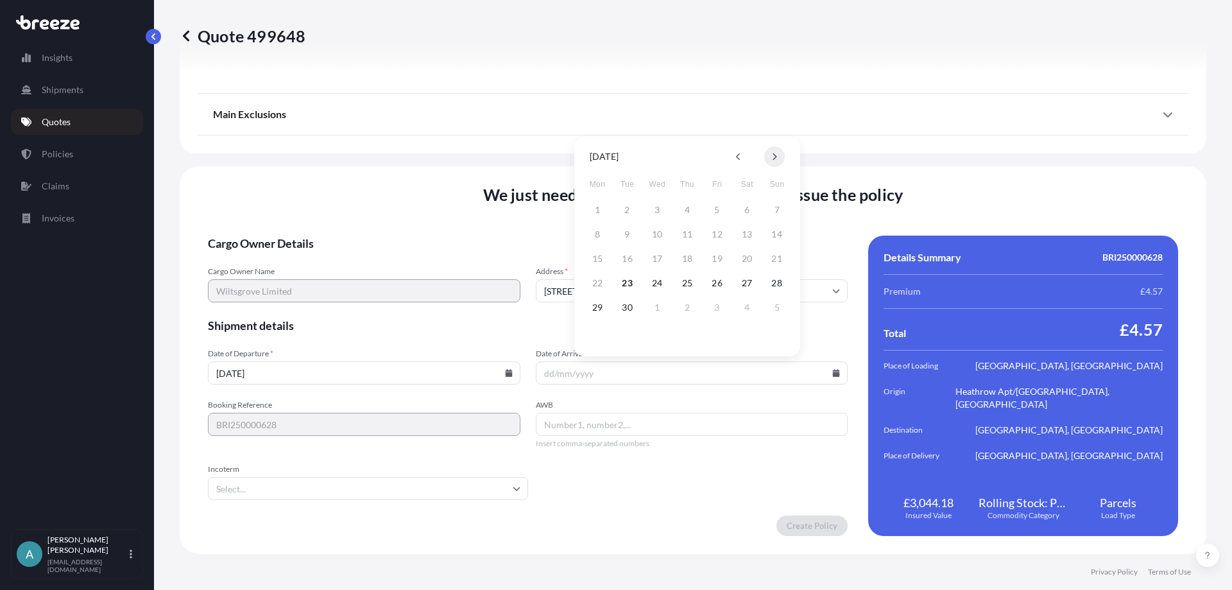
click at [772, 157] on icon at bounding box center [774, 157] width 5 height 8
click at [620, 309] on button "25" at bounding box center [627, 307] width 21 height 21
type input "[DATE]"
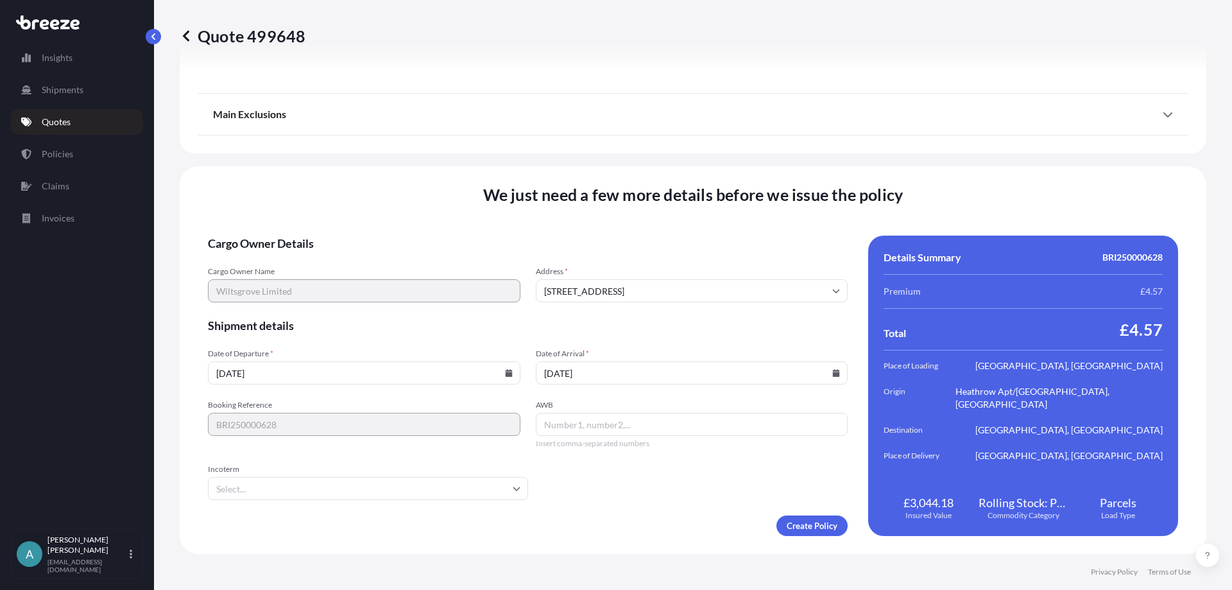
click at [616, 427] on input "AWB" at bounding box center [692, 423] width 312 height 23
paste input "1z2x11r80404194636"
click at [550, 421] on input "1z2x11r80404194636" at bounding box center [692, 423] width 312 height 23
click at [560, 425] on input "1Z2x11r80404194636" at bounding box center [692, 423] width 312 height 23
click at [581, 425] on input "1Z2X11r80404194636" at bounding box center [692, 423] width 312 height 23
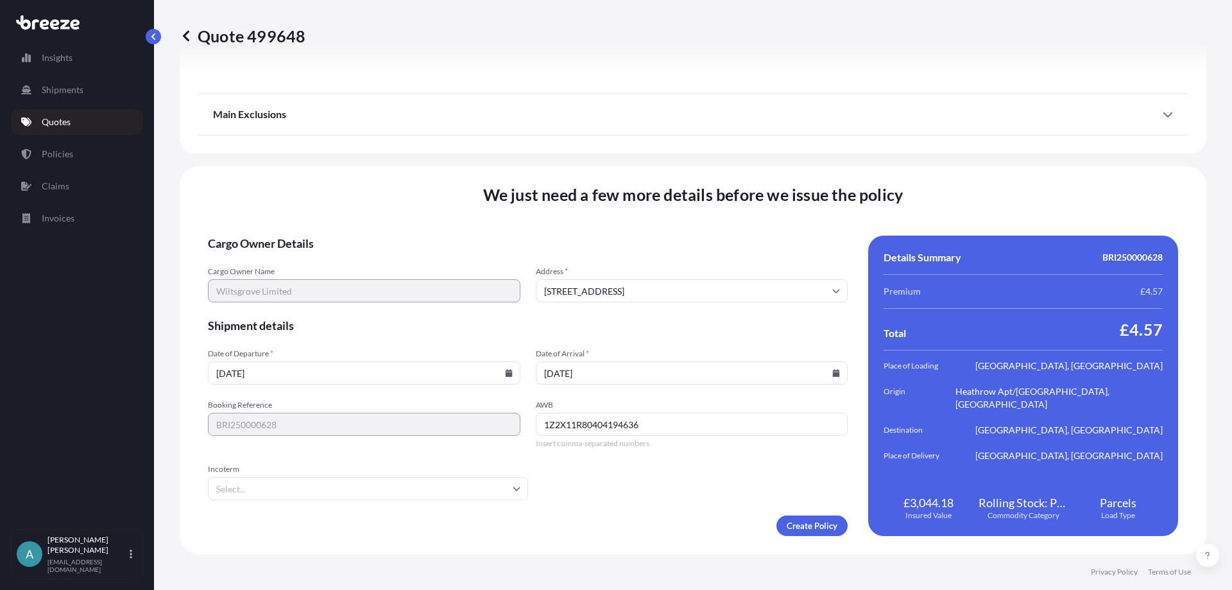
type input "1Z2X11R80404194636"
click at [485, 488] on input "Incoterm" at bounding box center [368, 488] width 320 height 23
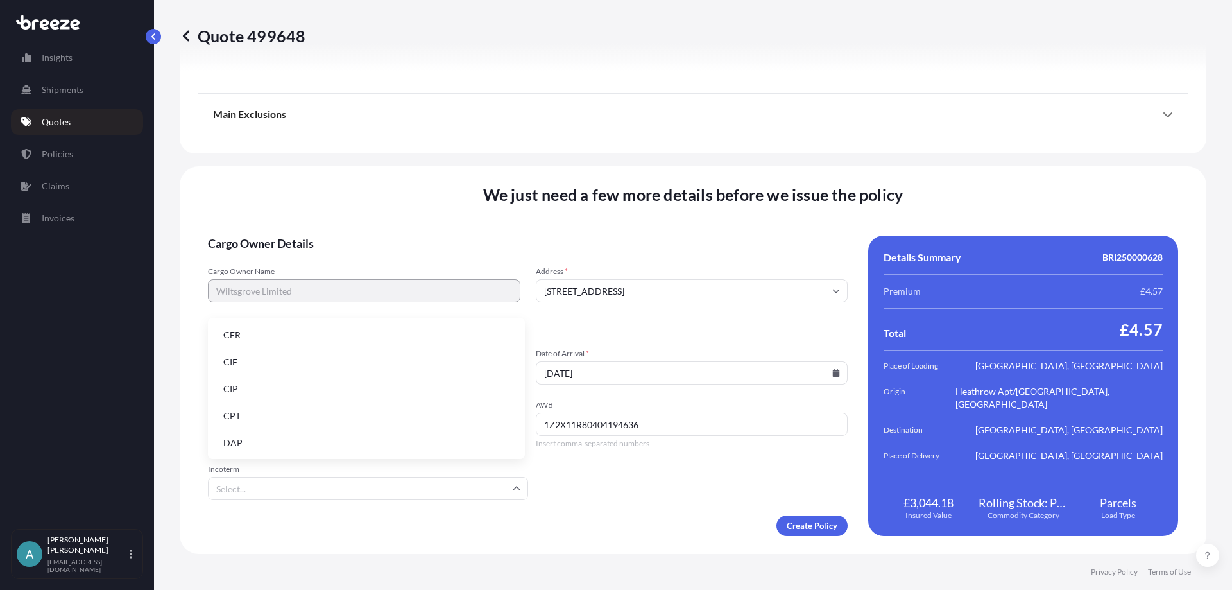
click at [371, 444] on li "DAP" at bounding box center [366, 442] width 307 height 24
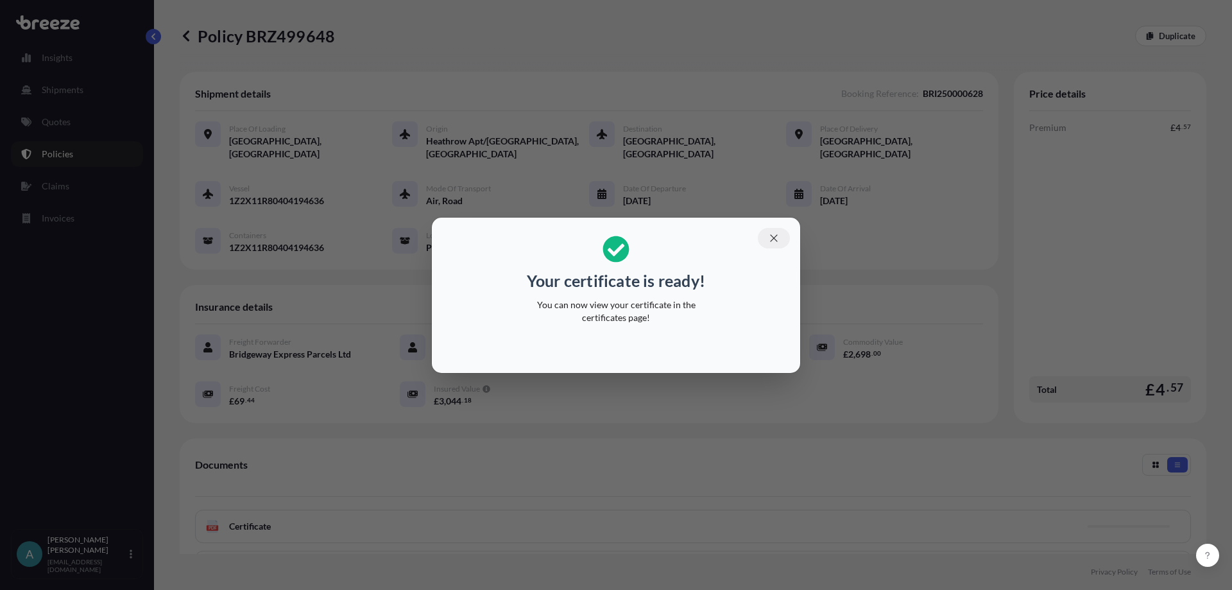
click at [772, 235] on icon "button" at bounding box center [774, 238] width 12 height 12
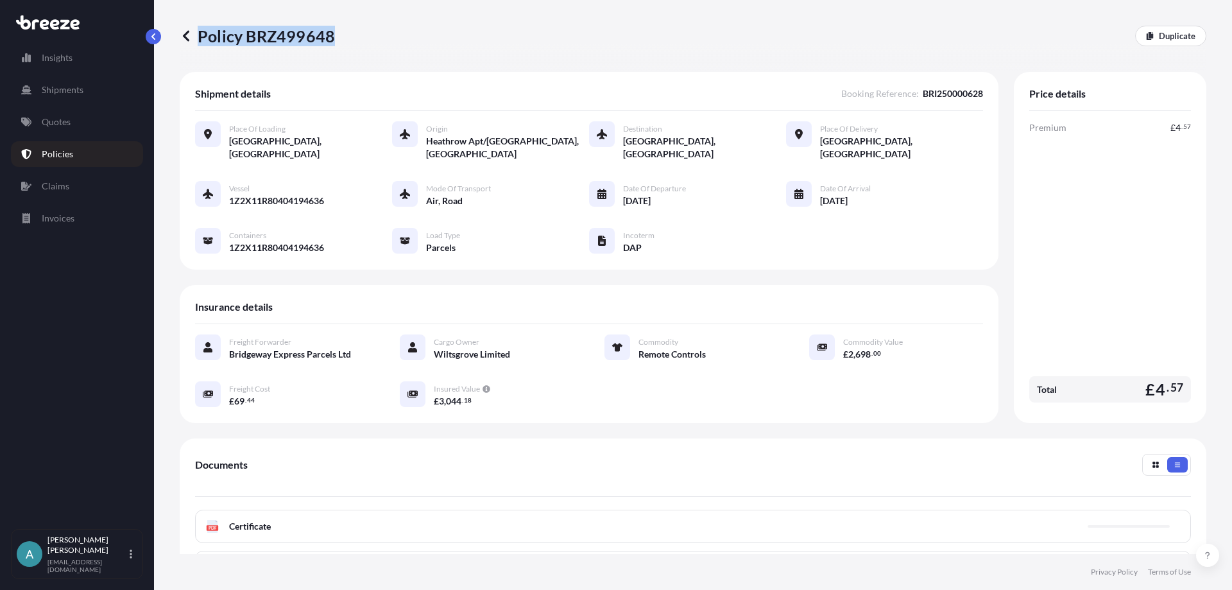
drag, startPoint x: 339, startPoint y: 38, endPoint x: 330, endPoint y: 38, distance: 9.0
click at [330, 38] on div "Policy BRZ499648 Duplicate" at bounding box center [693, 36] width 1026 height 21
copy p "Policy BRZ499648"
